Goal: Task Accomplishment & Management: Use online tool/utility

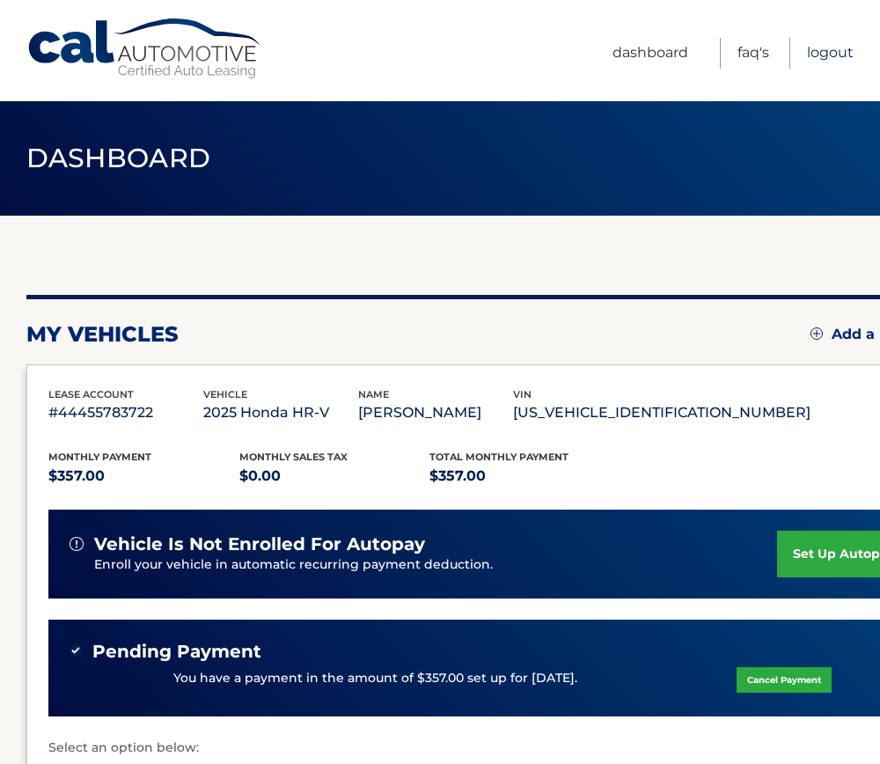
click at [831, 55] on link "Logout" at bounding box center [830, 53] width 47 height 31
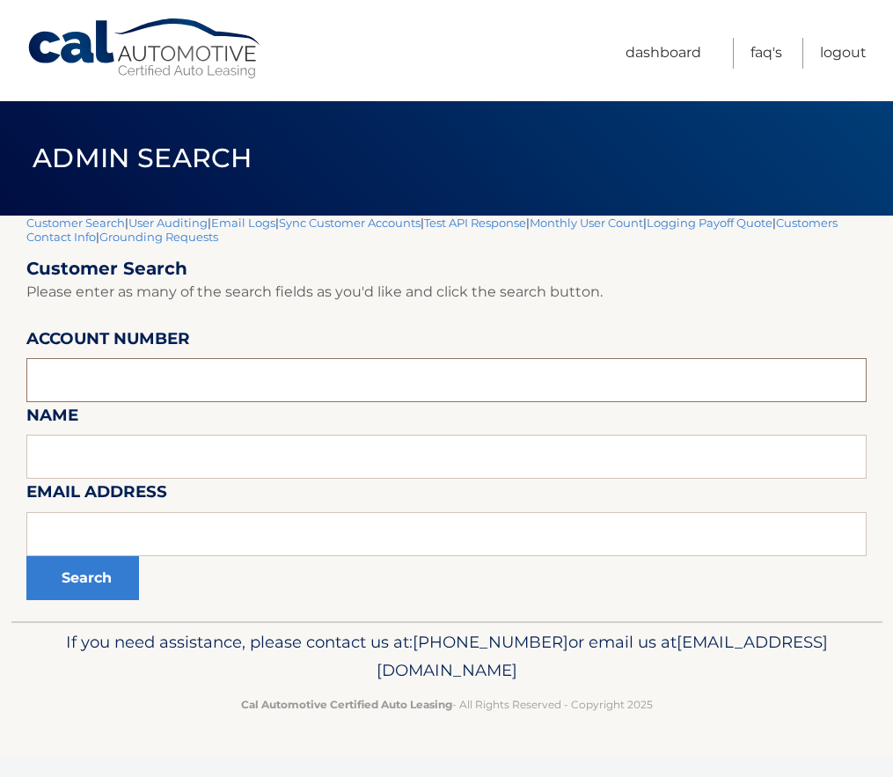
click at [107, 384] on input "text" at bounding box center [446, 380] width 841 height 44
paste input "44455989125"
type input "44455989125"
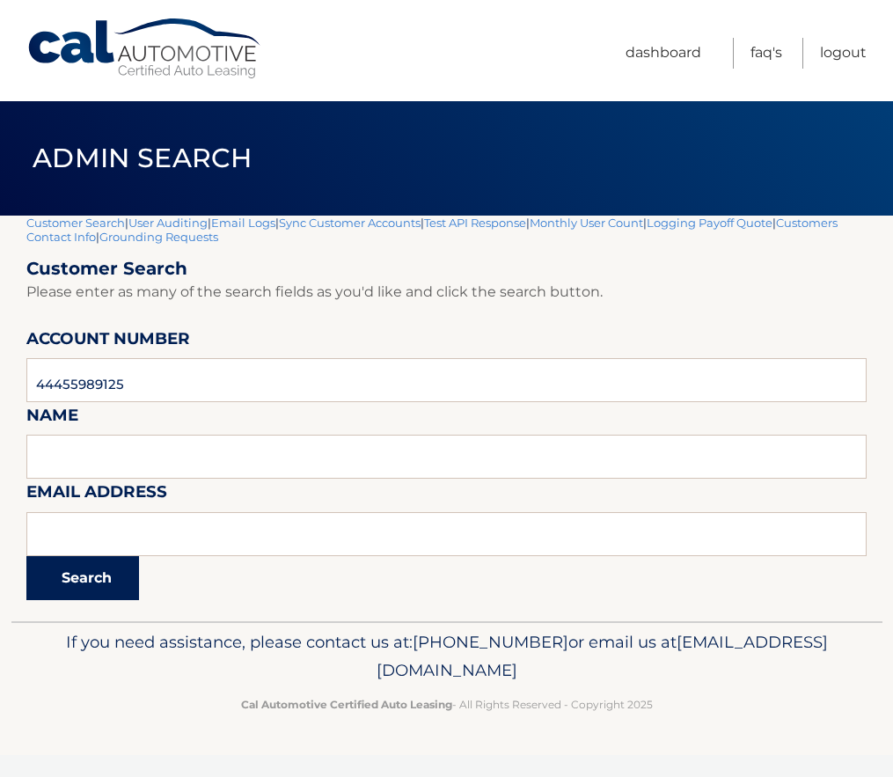
click at [77, 589] on button "Search" at bounding box center [82, 578] width 113 height 44
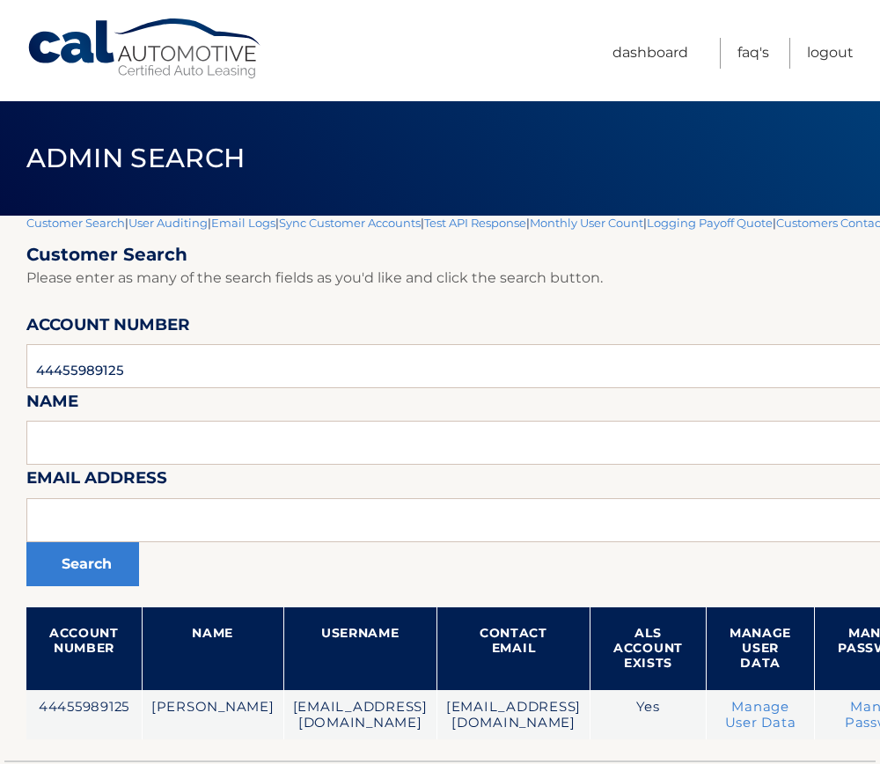
scroll to position [0, 245]
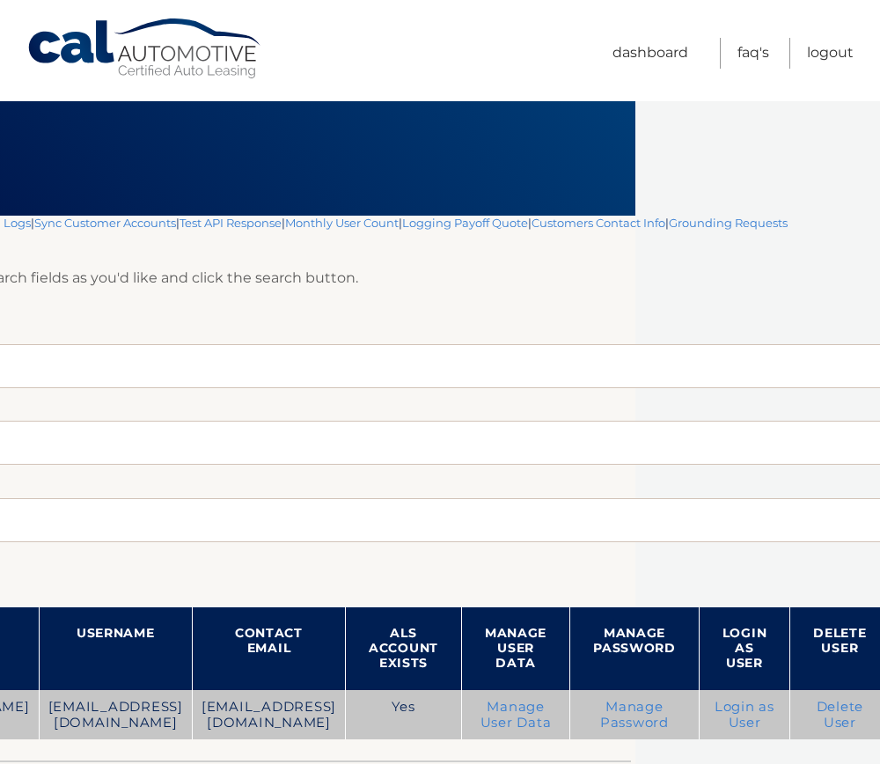
click at [775, 720] on link "Login as User" at bounding box center [745, 715] width 60 height 32
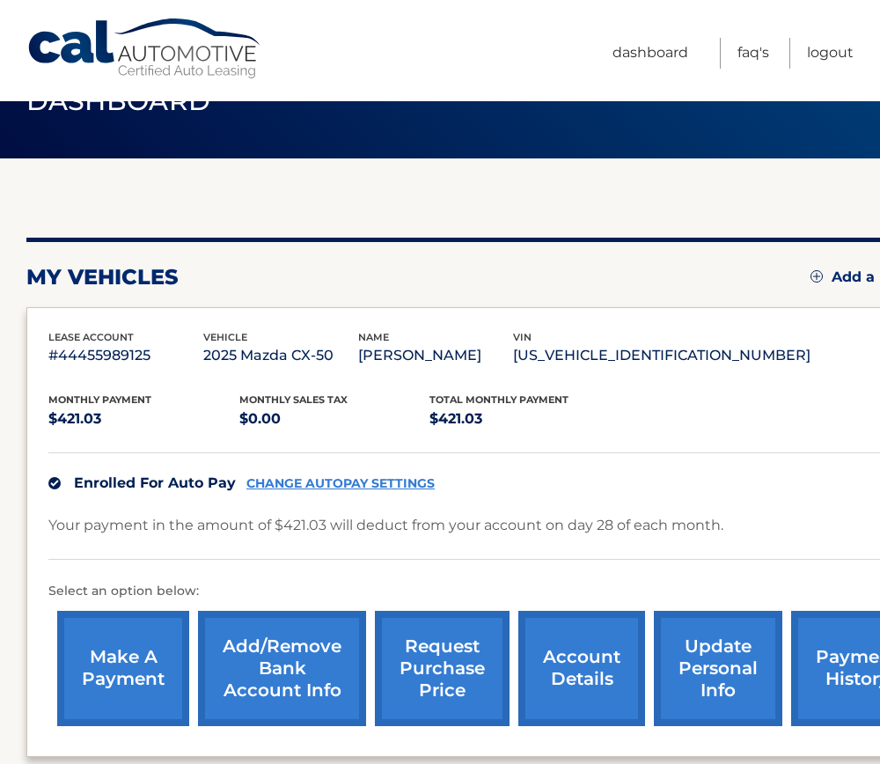
scroll to position [88, 0]
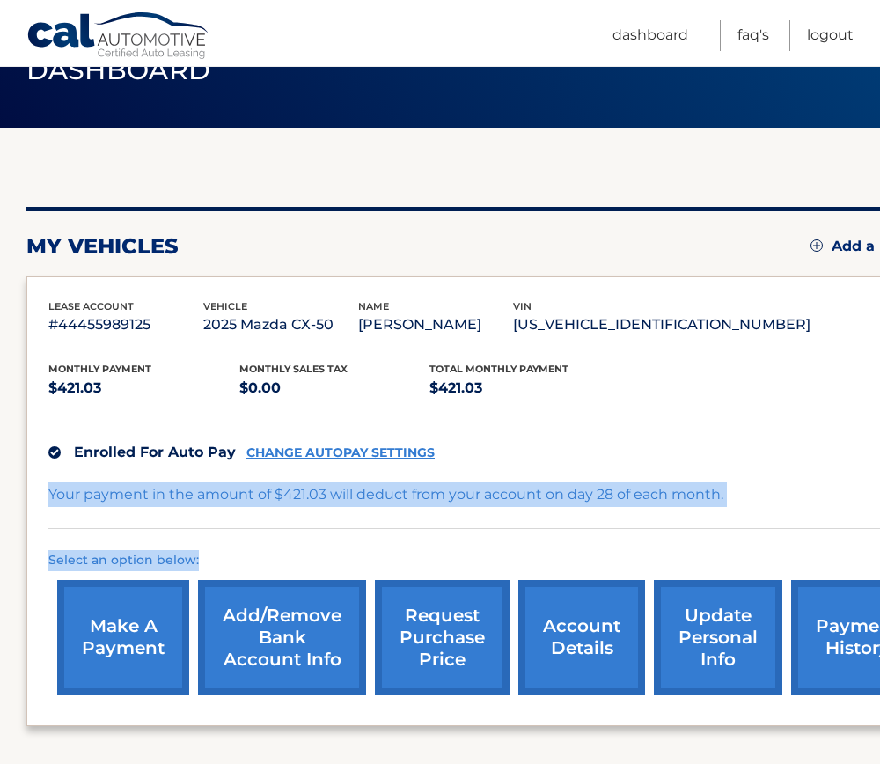
drag, startPoint x: 50, startPoint y: 494, endPoint x: 645, endPoint y: 531, distance: 596.1
click at [645, 531] on div "Monthly Payment $421.03 Monthly sales Tax $0.00 Total Monthly Payment $421.03 E…" at bounding box center [490, 520] width 884 height 367
drag, startPoint x: 645, startPoint y: 531, endPoint x: 518, endPoint y: 493, distance: 132.3
click at [518, 493] on p "Your payment in the amount of $421.03 will deduct from your account on day 28 o…" at bounding box center [385, 494] width 675 height 25
